Goal: Check status: Check status

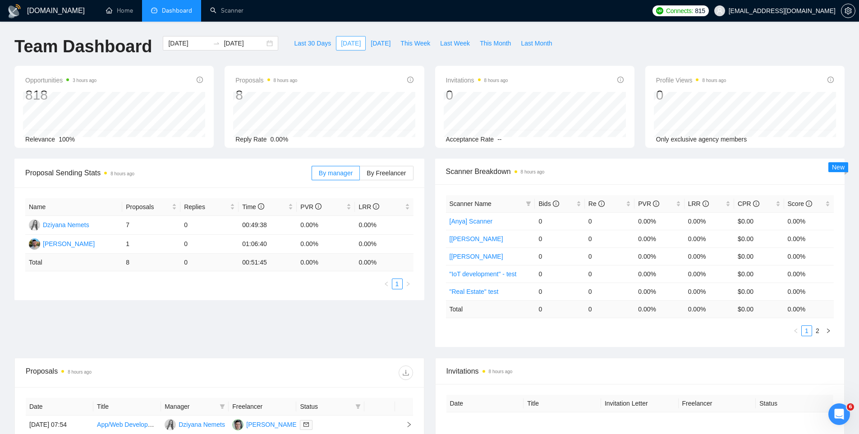
click at [341, 41] on span "[DATE]" at bounding box center [351, 43] width 20 height 10
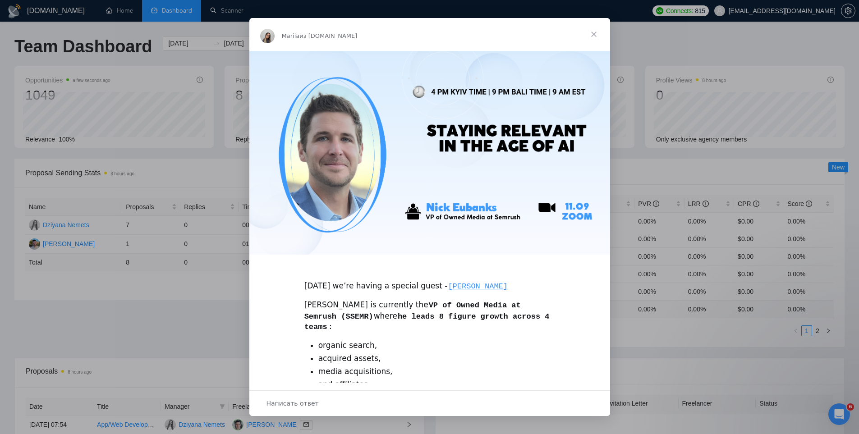
click at [599, 35] on span "Закрыть" at bounding box center [593, 34] width 32 height 32
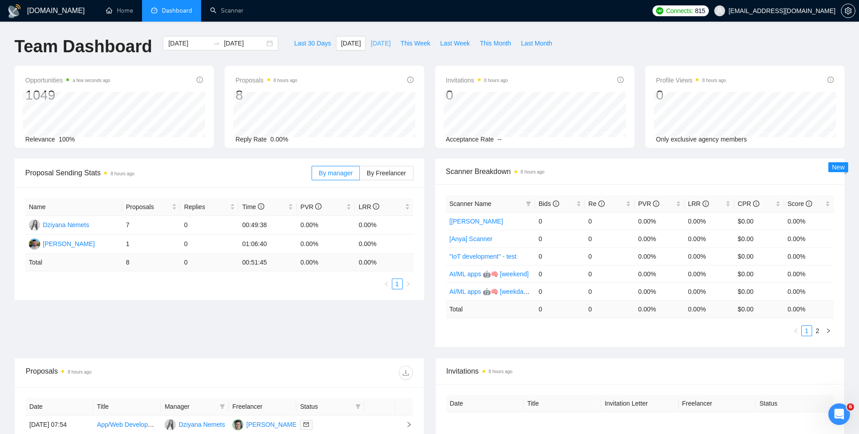
click at [371, 43] on span "[DATE]" at bounding box center [381, 43] width 20 height 10
type input "2025-09-08"
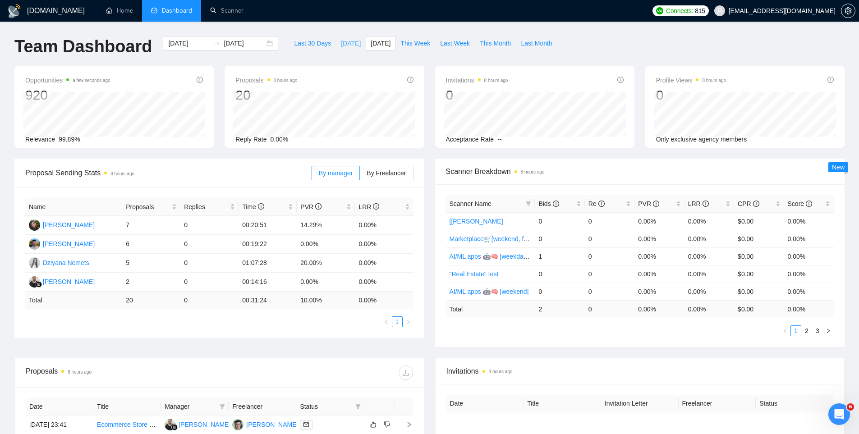
click at [341, 46] on span "[DATE]" at bounding box center [351, 43] width 20 height 10
type input "[DATE]"
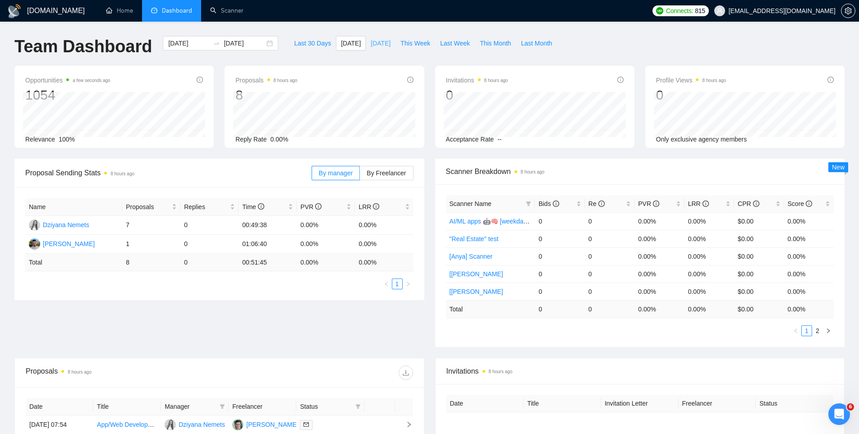
click at [379, 45] on span "[DATE]" at bounding box center [381, 43] width 20 height 10
type input "2025-09-08"
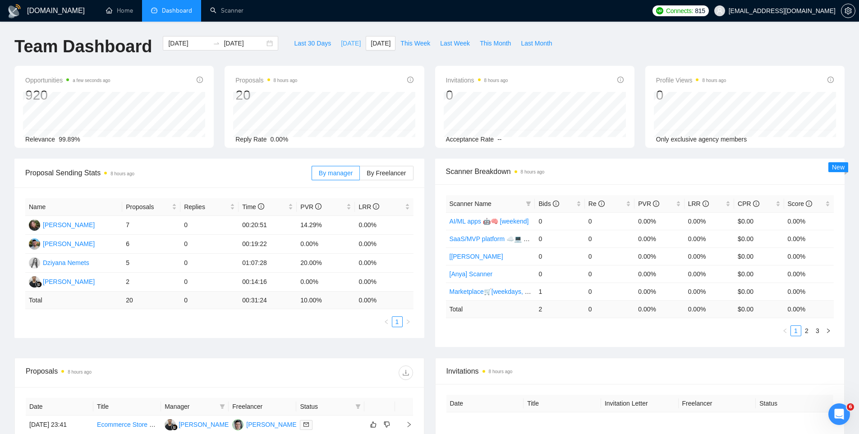
click at [341, 46] on span "[DATE]" at bounding box center [351, 43] width 20 height 10
type input "[DATE]"
